Goal: Task Accomplishment & Management: Complete application form

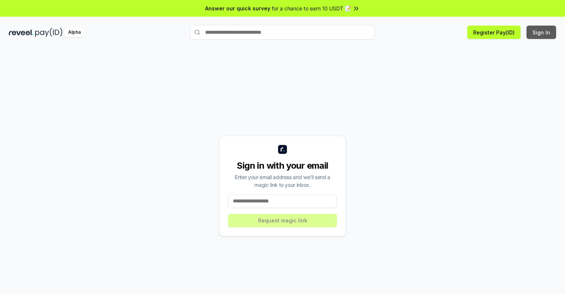
click at [542, 32] on button "Sign In" at bounding box center [542, 32] width 30 height 13
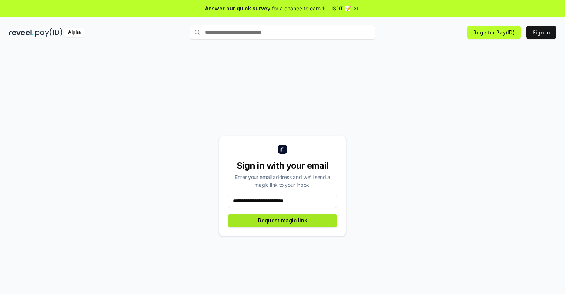
type input "**********"
click at [283, 220] on button "Request magic link" at bounding box center [282, 220] width 109 height 13
